Goal: Task Accomplishment & Management: Manage account settings

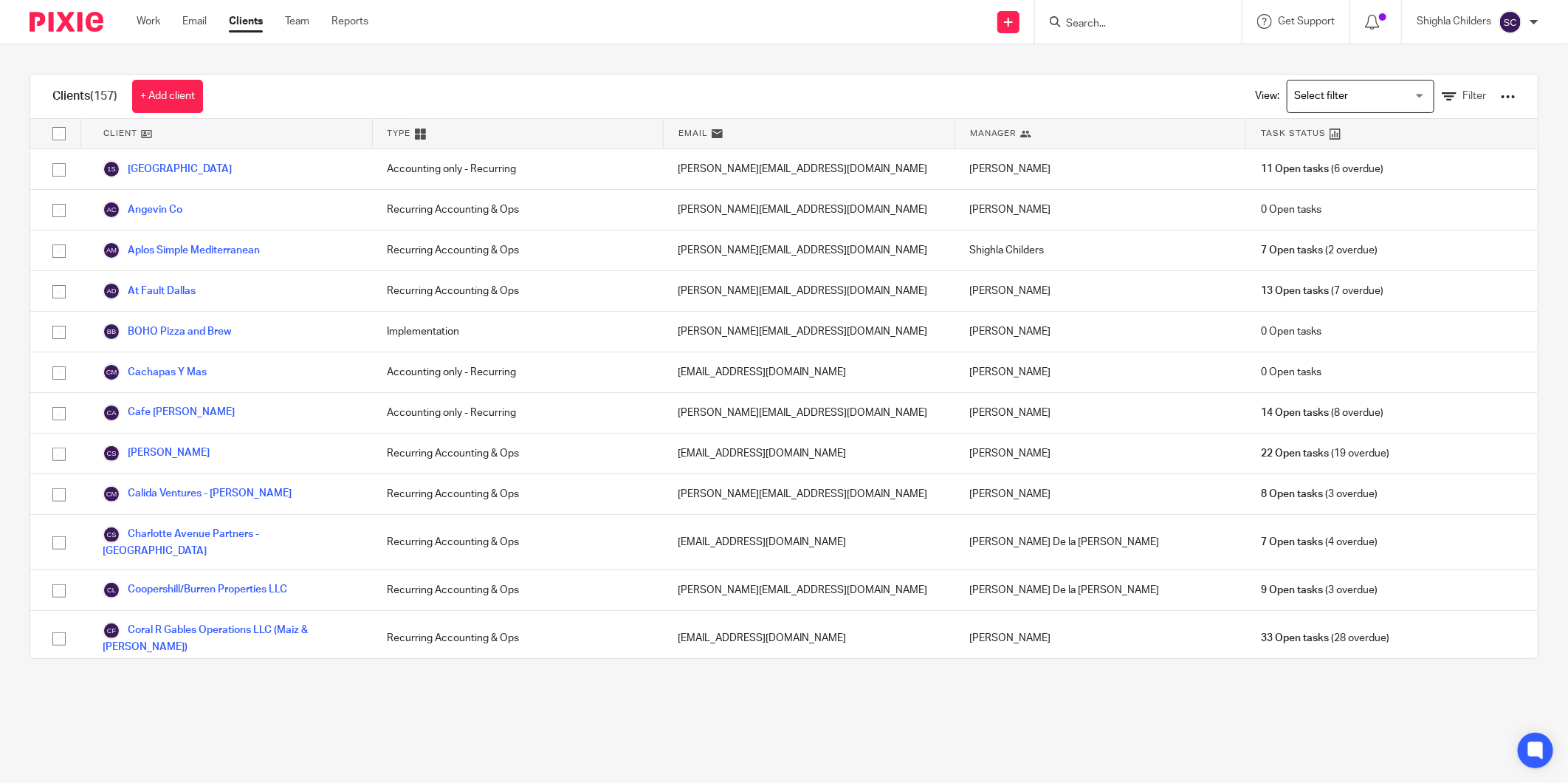
scroll to position [328, 0]
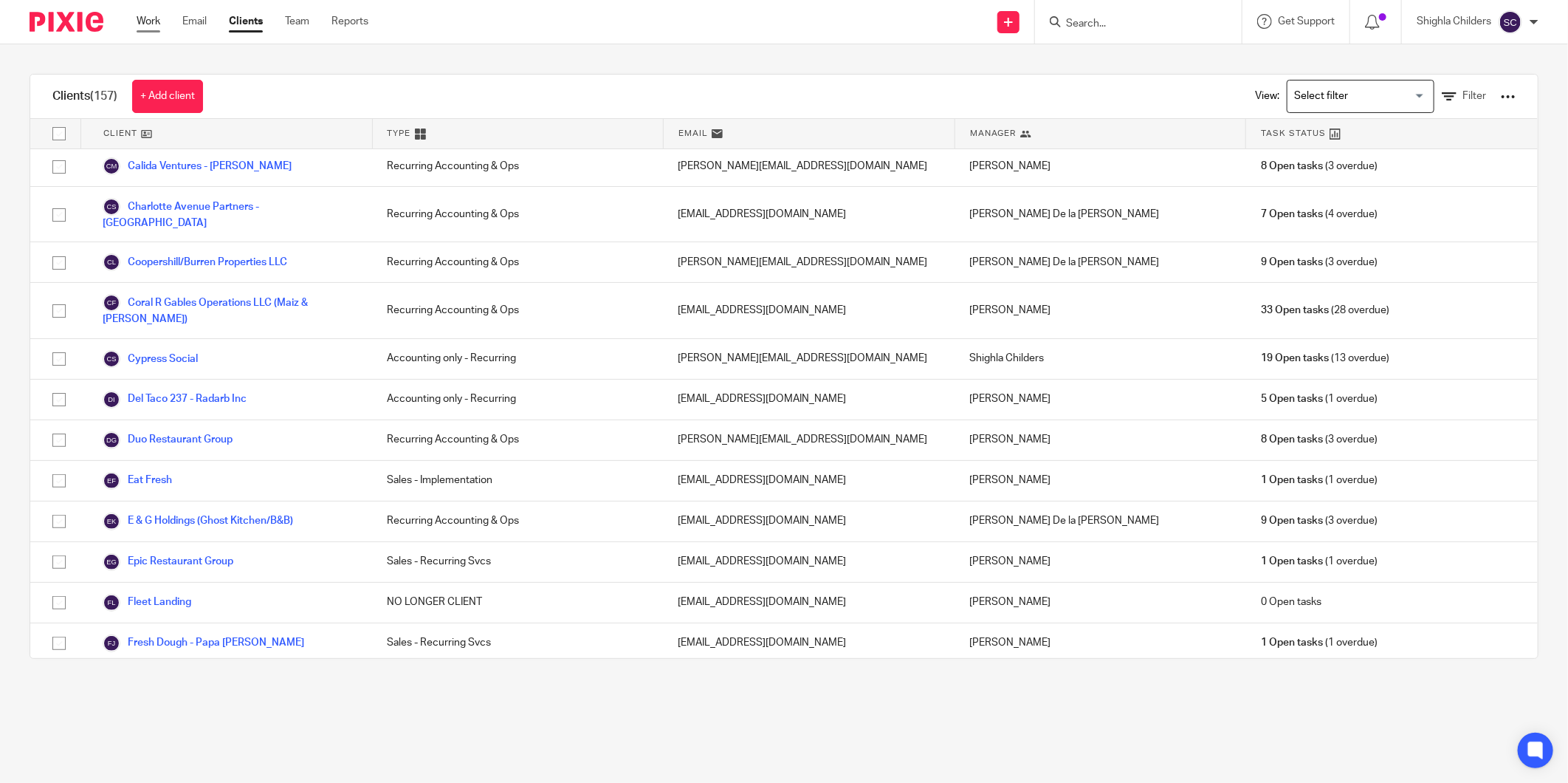
click at [155, 27] on link "Work" at bounding box center [148, 21] width 24 height 14
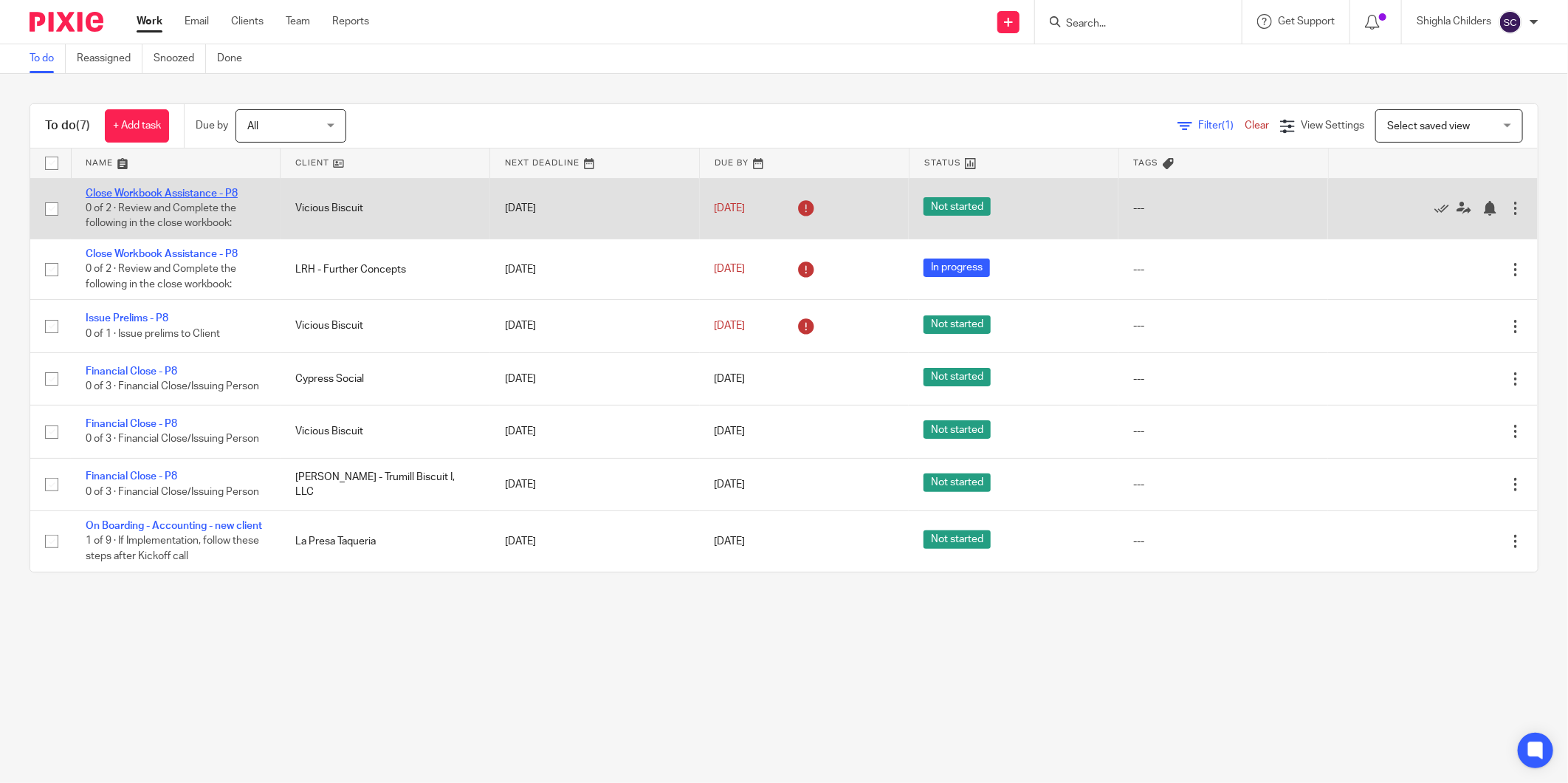
click at [150, 191] on link "Close Workbook Assistance - P8" at bounding box center [161, 193] width 152 height 11
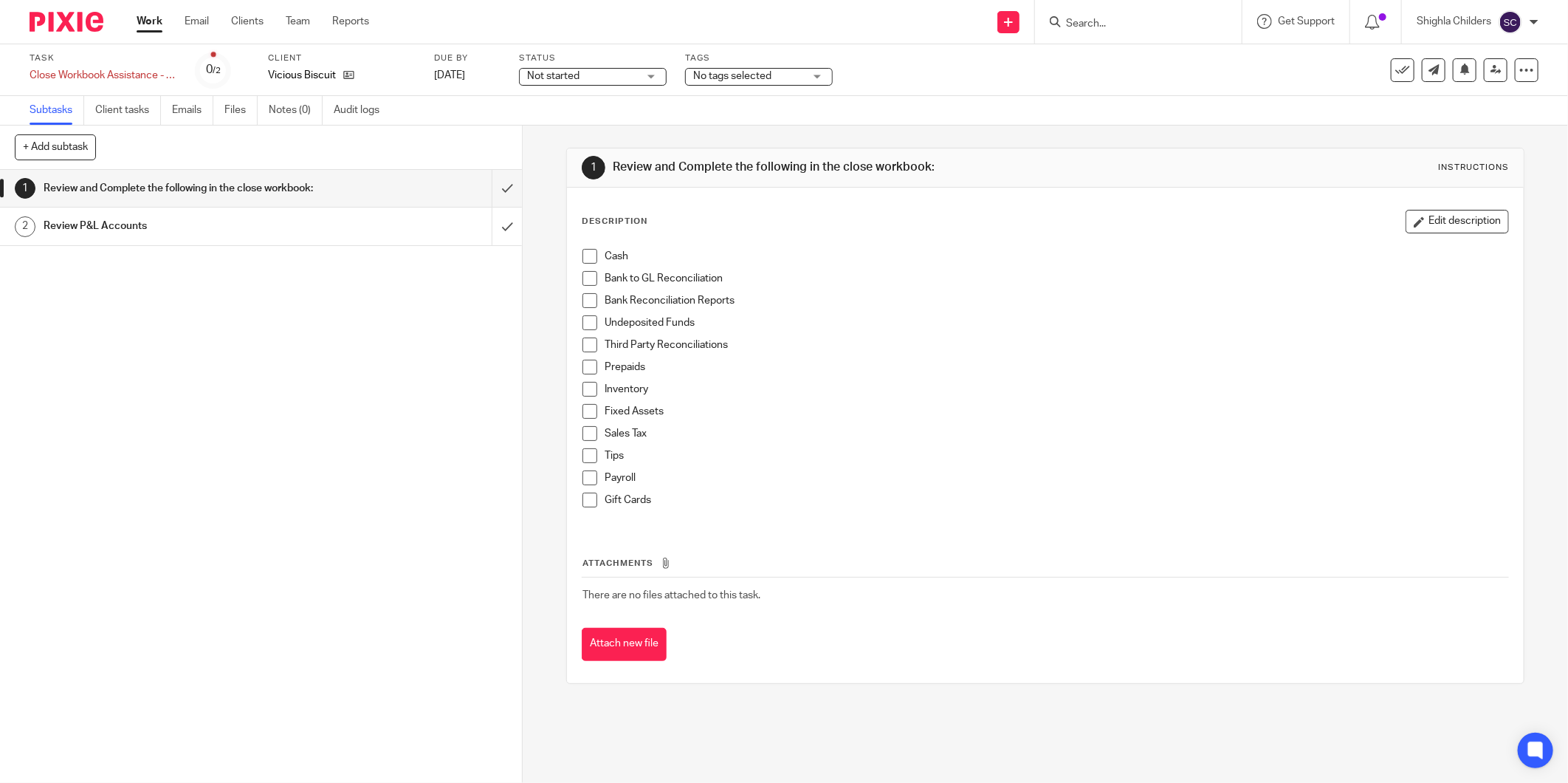
click at [611, 82] on span "Not started" at bounding box center [582, 77] width 110 height 15
click at [591, 123] on li "In progress" at bounding box center [593, 130] width 146 height 31
click at [156, 29] on link "Work" at bounding box center [149, 21] width 26 height 14
